Goal: Information Seeking & Learning: Learn about a topic

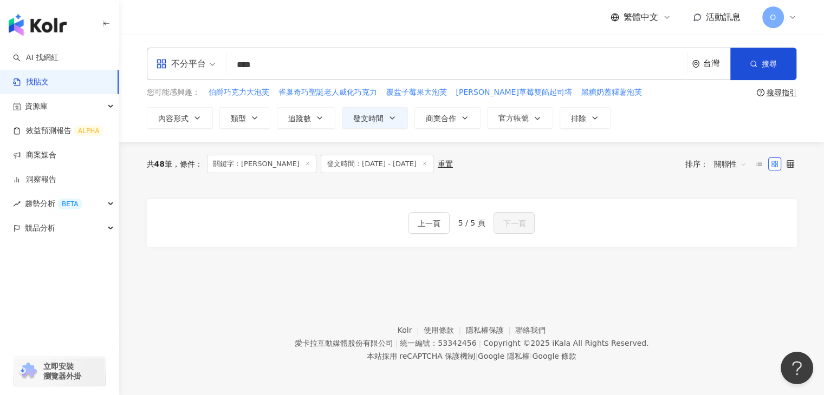
click at [282, 65] on input "****" at bounding box center [457, 64] width 452 height 23
click at [240, 70] on input "****" at bounding box center [457, 64] width 452 height 23
type input "****"
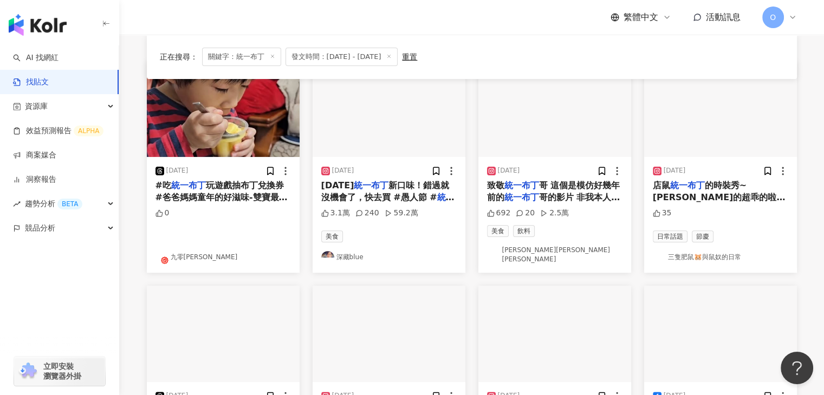
scroll to position [108, 0]
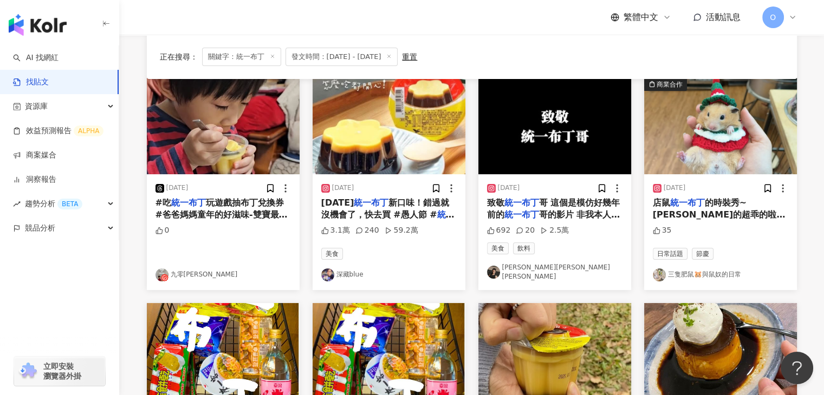
click at [414, 206] on span "新口味！錯過就沒機會了，快去買 #愚人節 #" at bounding box center [385, 209] width 128 height 22
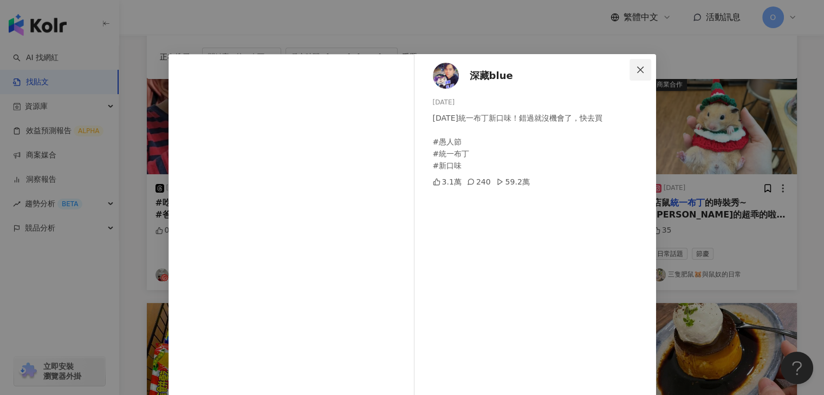
click at [636, 69] on icon "close" at bounding box center [640, 70] width 9 height 9
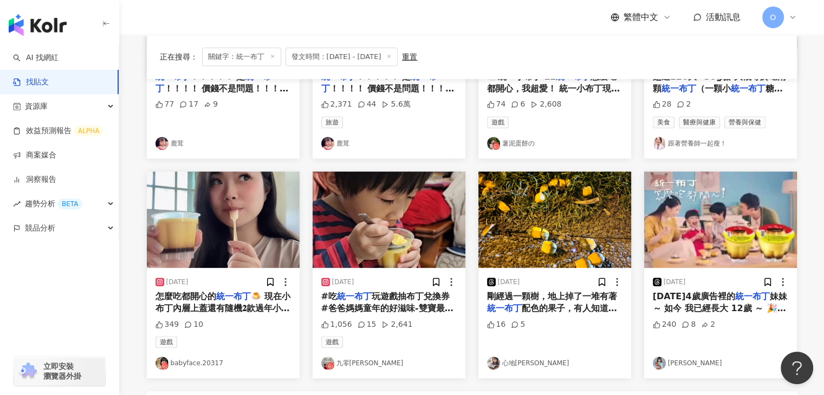
scroll to position [542, 0]
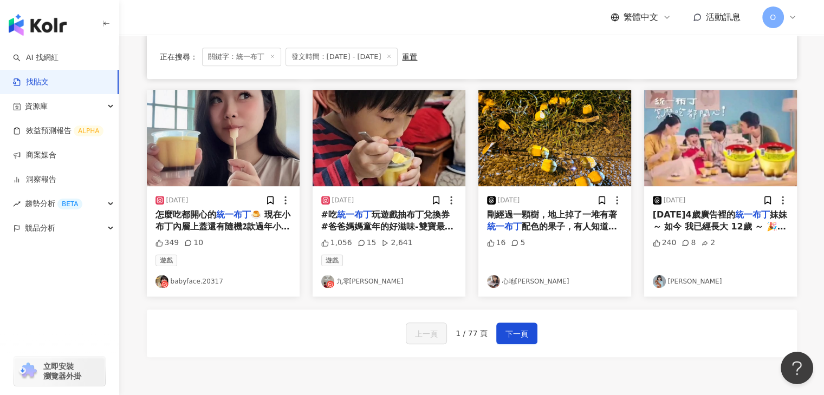
click at [726, 146] on img "button" at bounding box center [720, 138] width 153 height 96
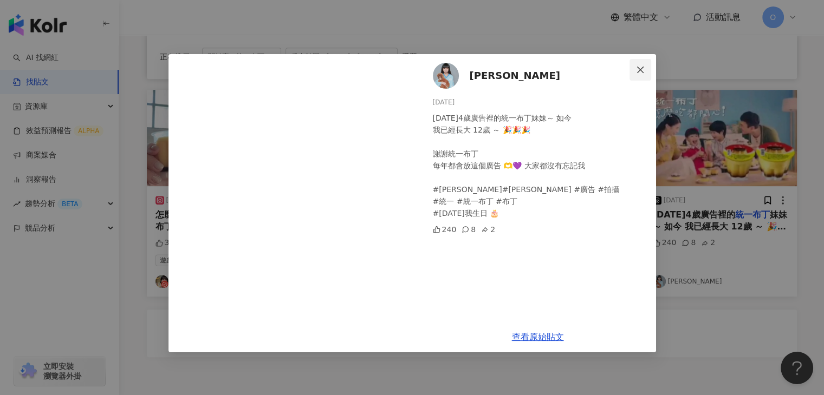
click at [640, 68] on icon "close" at bounding box center [640, 70] width 9 height 9
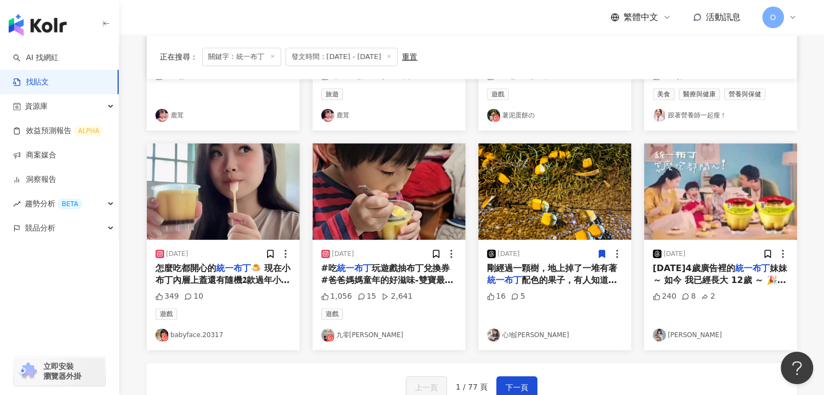
scroll to position [645, 0]
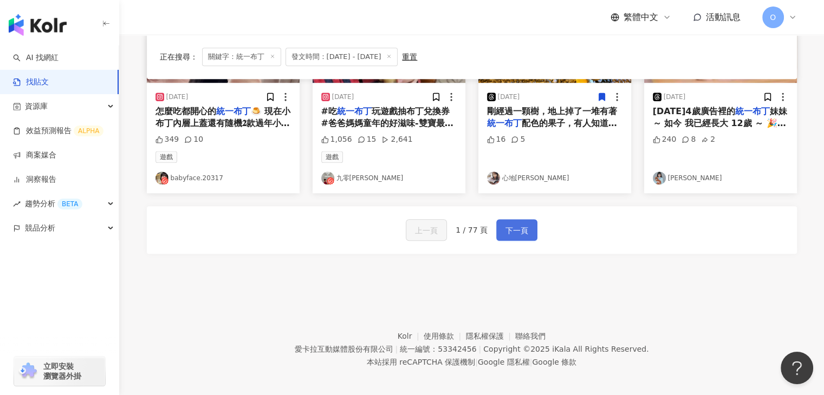
click at [516, 224] on span "下一頁" at bounding box center [516, 230] width 23 height 13
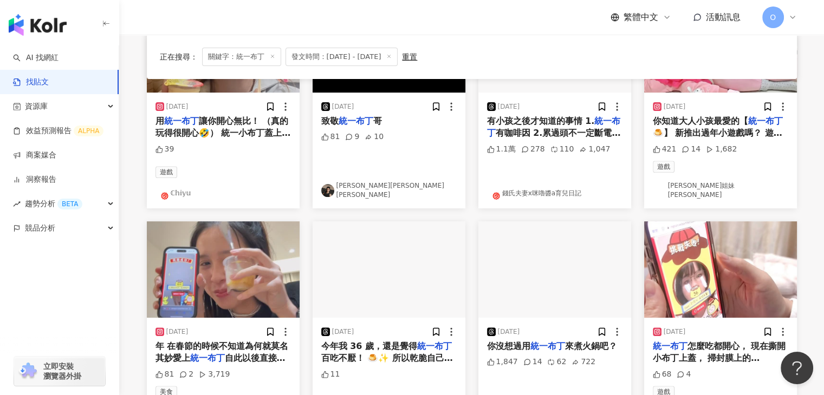
scroll to position [438, 0]
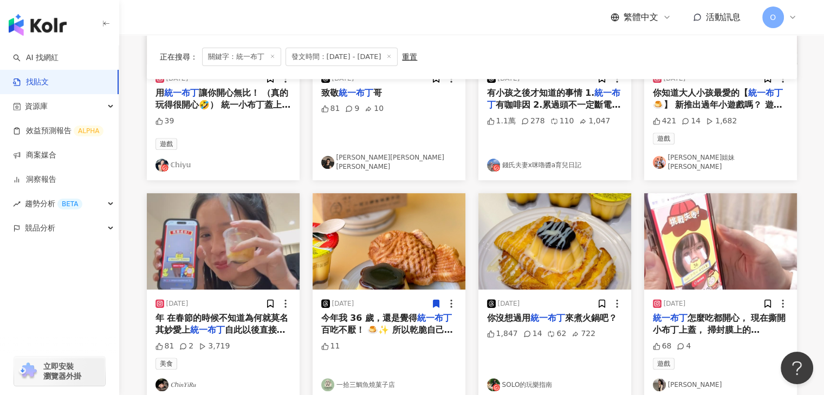
click at [552, 236] on img "button" at bounding box center [554, 241] width 153 height 96
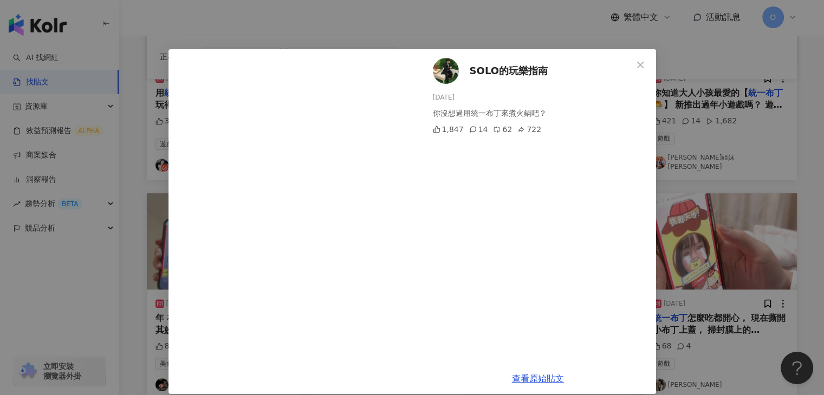
scroll to position [0, 0]
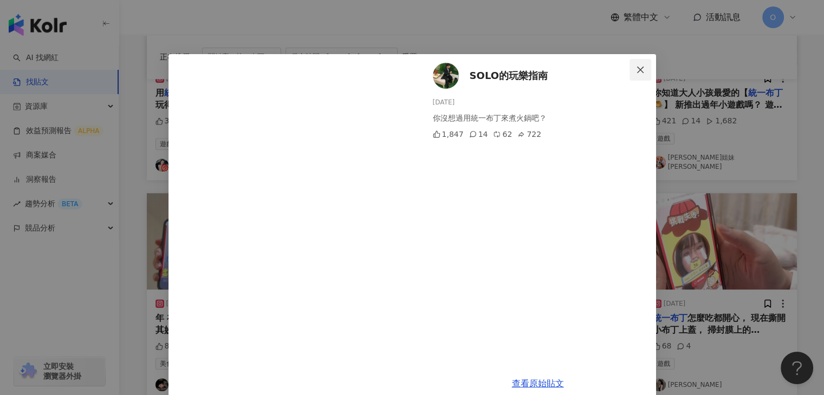
click at [637, 72] on icon "close" at bounding box center [640, 69] width 7 height 7
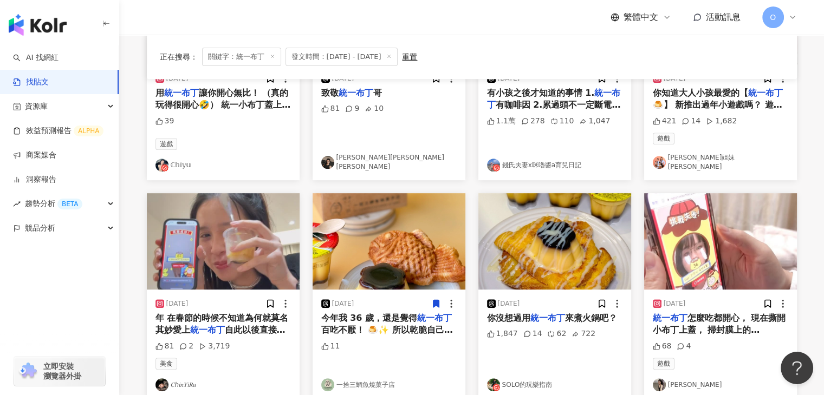
click at [579, 237] on img "button" at bounding box center [554, 241] width 153 height 96
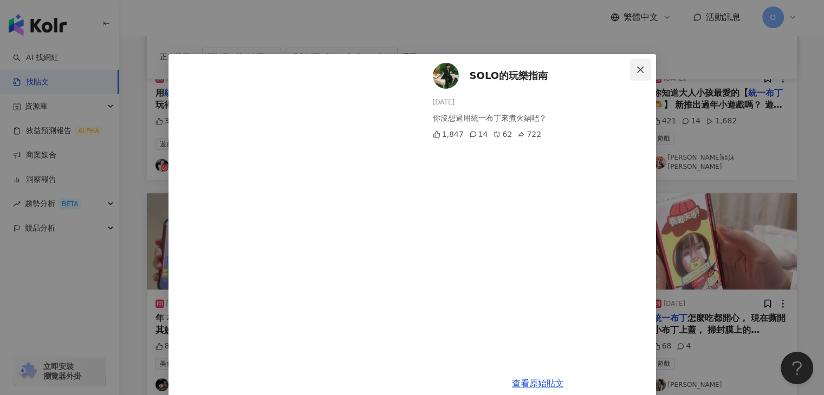
click at [640, 72] on icon "close" at bounding box center [640, 70] width 9 height 9
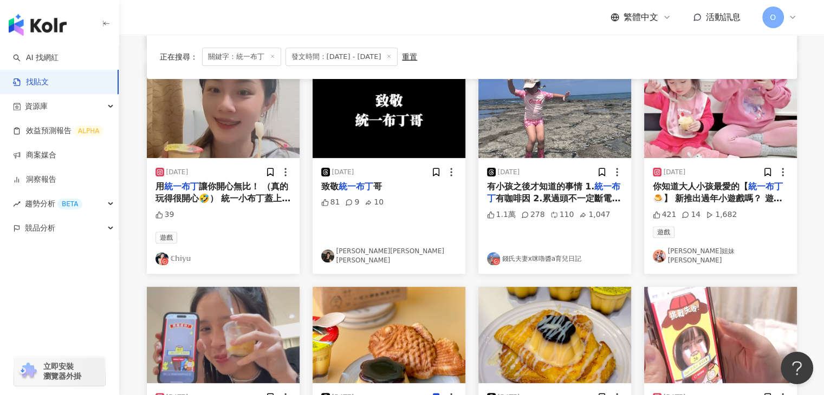
scroll to position [433, 0]
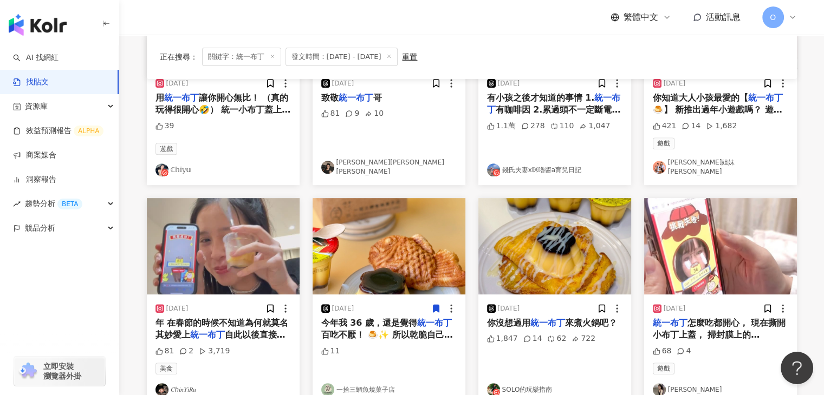
click at [133, 185] on div "正在搜尋 ： 關鍵字：統一布丁 發文時間：[DATE] - [DATE] 重置 排序： 關聯性 [DATE] [DATE]4歲廣告裡的 統一布丁 妹妹～ 如今…" at bounding box center [471, 101] width 693 height 785
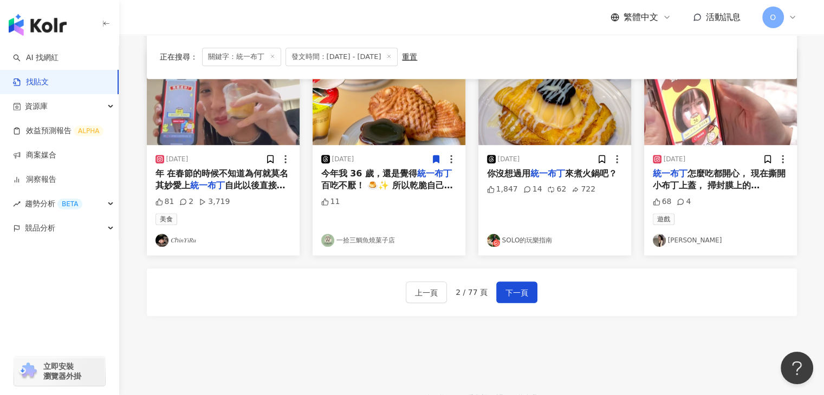
scroll to position [645, 0]
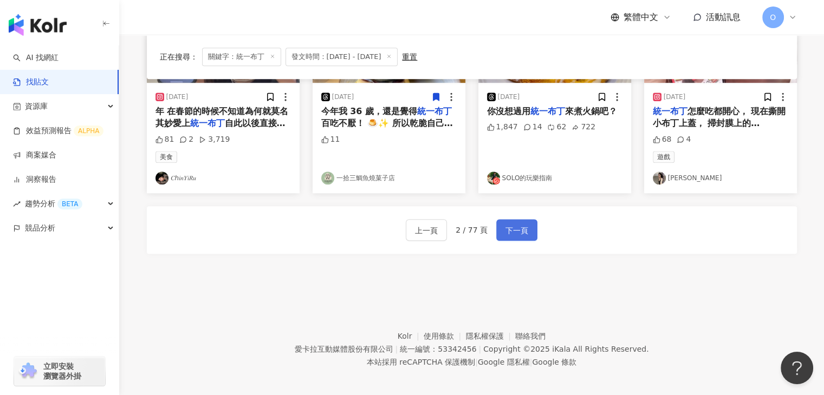
click at [513, 224] on span "下一頁" at bounding box center [516, 230] width 23 height 13
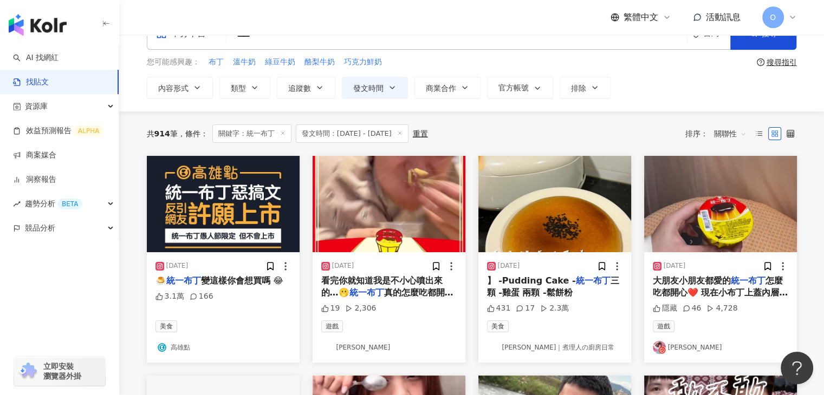
scroll to position [54, 0]
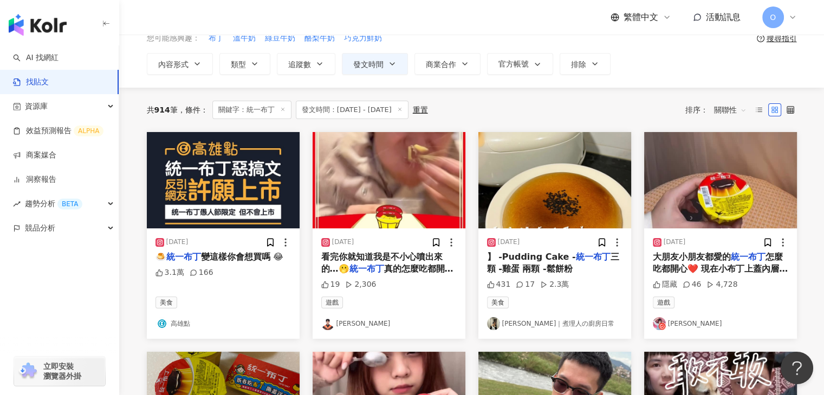
click at [243, 254] on span "變這樣你會想買嗎 😂" at bounding box center [242, 257] width 82 height 10
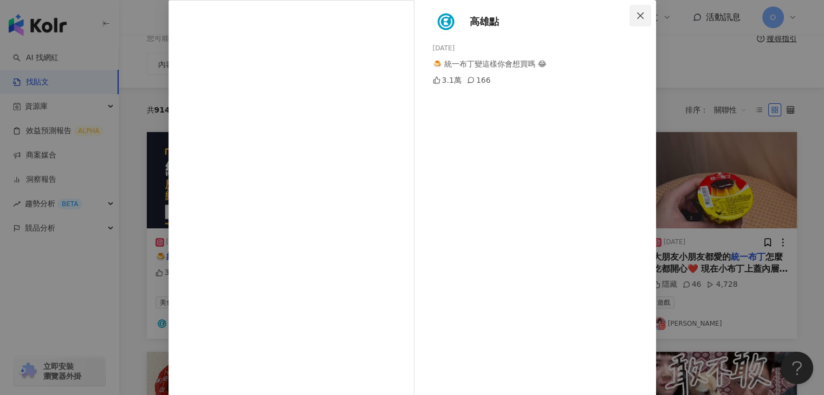
click at [636, 16] on icon "close" at bounding box center [640, 15] width 9 height 9
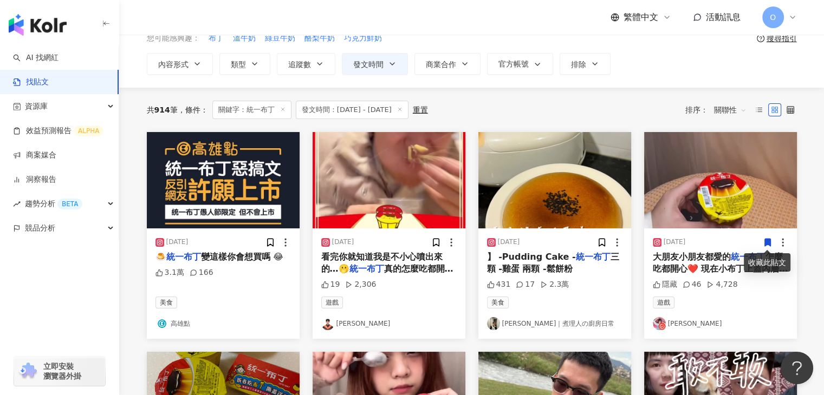
click at [529, 92] on div "共 914 筆 條件 ： 關鍵字：統一布丁 發文時間：[DATE] - [DATE] 重置 排序： 關聯性" at bounding box center [472, 110] width 650 height 44
